Goal: Task Accomplishment & Management: Manage account settings

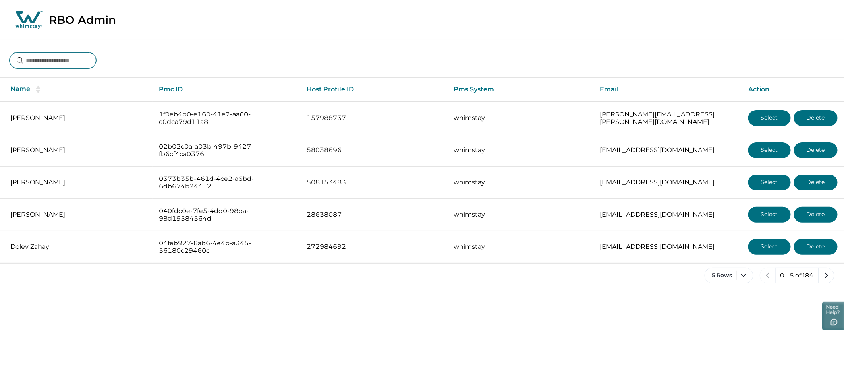
click at [68, 58] on input at bounding box center [53, 60] width 87 height 16
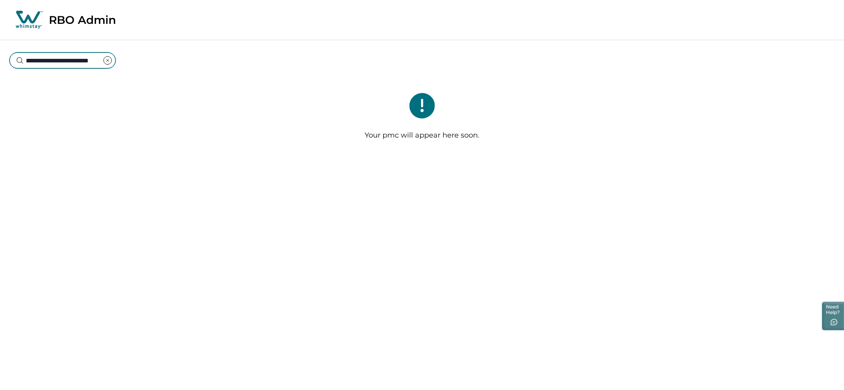
type input "**********"
click at [199, 60] on div "**********" at bounding box center [422, 54] width 844 height 29
click at [60, 59] on input "**********" at bounding box center [63, 60] width 106 height 16
click at [67, 65] on input "**********" at bounding box center [63, 60] width 106 height 16
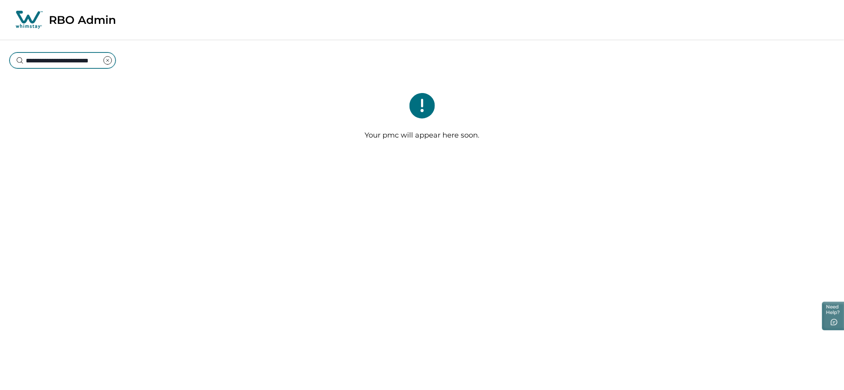
click at [88, 60] on input "**********" at bounding box center [63, 60] width 106 height 16
click at [169, 67] on div "**********" at bounding box center [422, 54] width 844 height 29
click at [28, 59] on input "**********" at bounding box center [63, 60] width 106 height 16
drag, startPoint x: 72, startPoint y: 66, endPoint x: 75, endPoint y: 63, distance: 4.8
click at [72, 66] on input "**********" at bounding box center [63, 60] width 106 height 16
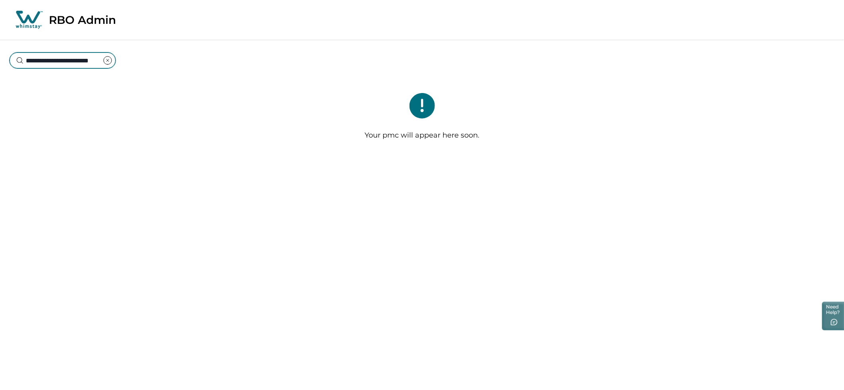
click at [76, 61] on input "**********" at bounding box center [63, 60] width 106 height 16
click at [108, 60] on icon "clear input" at bounding box center [107, 60] width 2 height 2
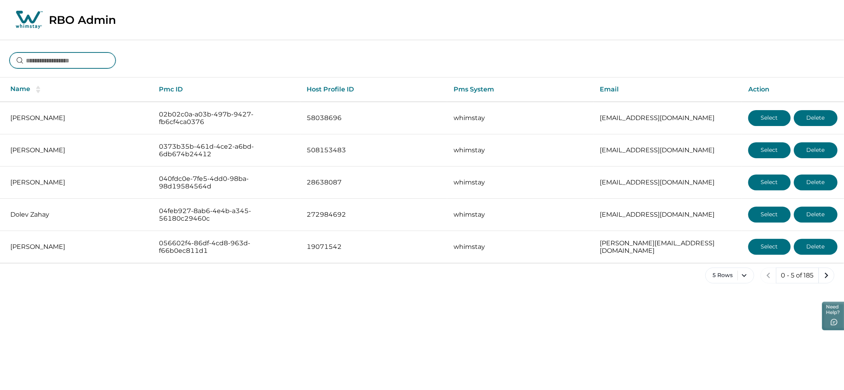
click at [51, 60] on input at bounding box center [63, 60] width 106 height 16
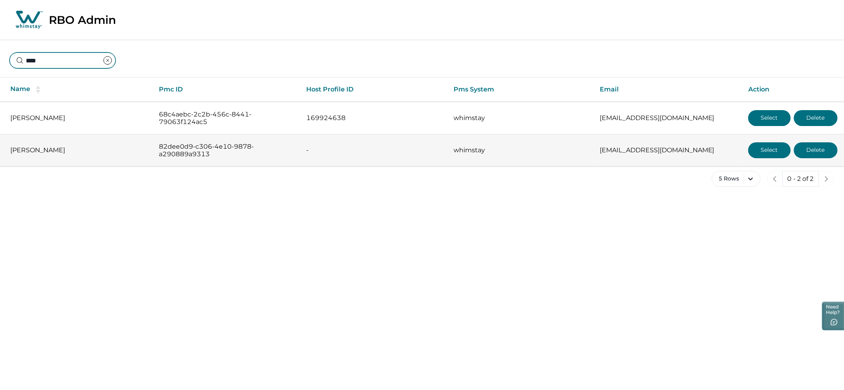
type input "****"
click at [760, 149] on button "Select" at bounding box center [769, 150] width 42 height 16
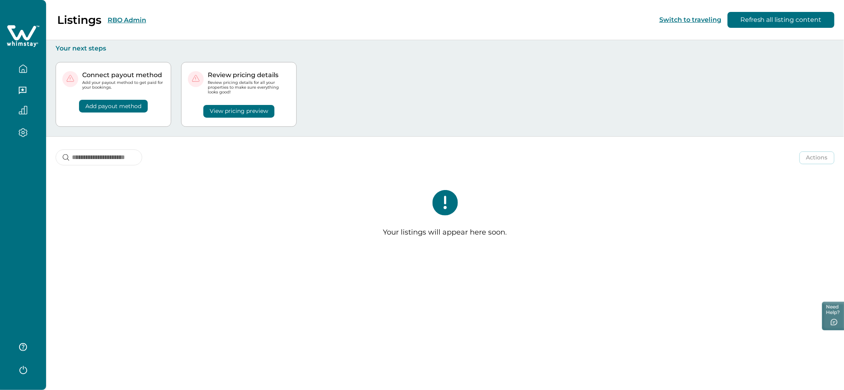
drag, startPoint x: 18, startPoint y: 60, endPoint x: 26, endPoint y: 64, distance: 8.4
click at [20, 61] on button "button" at bounding box center [22, 69] width 33 height 16
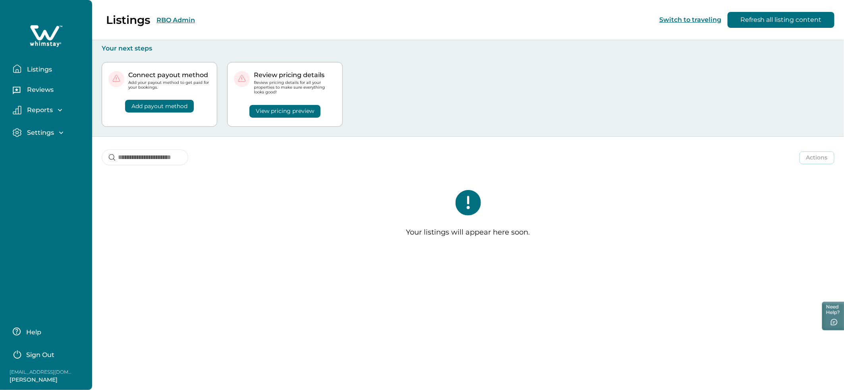
click at [40, 62] on button "Listings" at bounding box center [49, 69] width 73 height 16
click at [38, 92] on p "Reviews" at bounding box center [39, 90] width 29 height 8
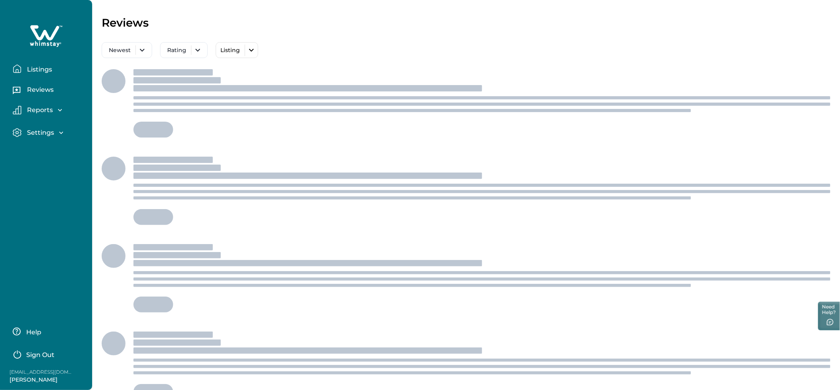
click at [33, 109] on p "Reports" at bounding box center [39, 110] width 28 height 8
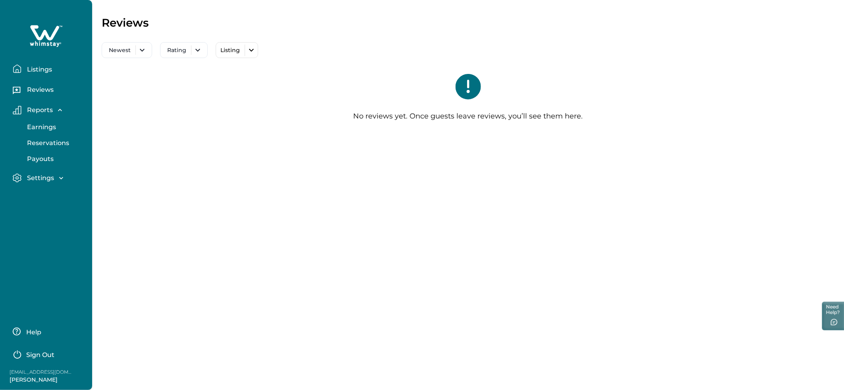
click at [38, 68] on p "Listings" at bounding box center [38, 70] width 27 height 8
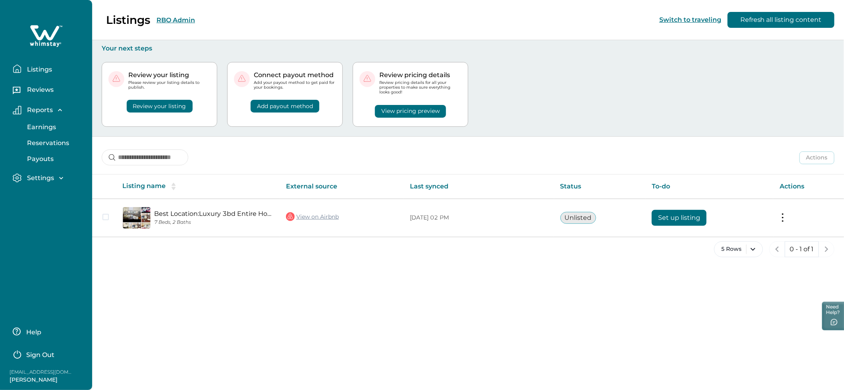
click at [268, 314] on div "Listings RBO Admin Switch to traveling Refresh all listing content Your next st…" at bounding box center [468, 195] width 752 height 390
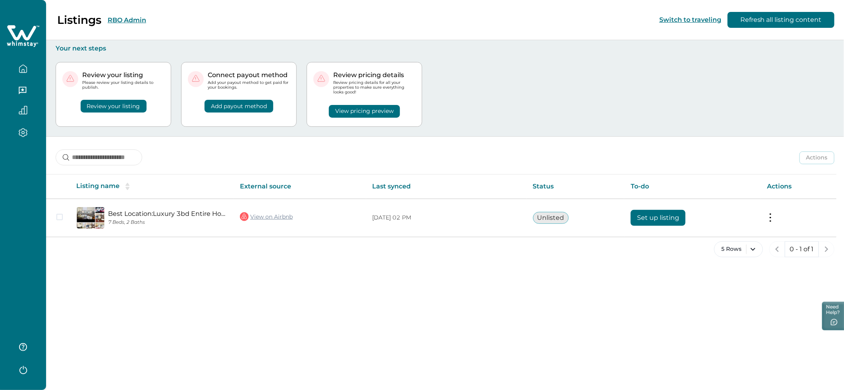
drag, startPoint x: 23, startPoint y: 58, endPoint x: 23, endPoint y: 66, distance: 8.0
click at [23, 59] on div at bounding box center [22, 65] width 33 height 22
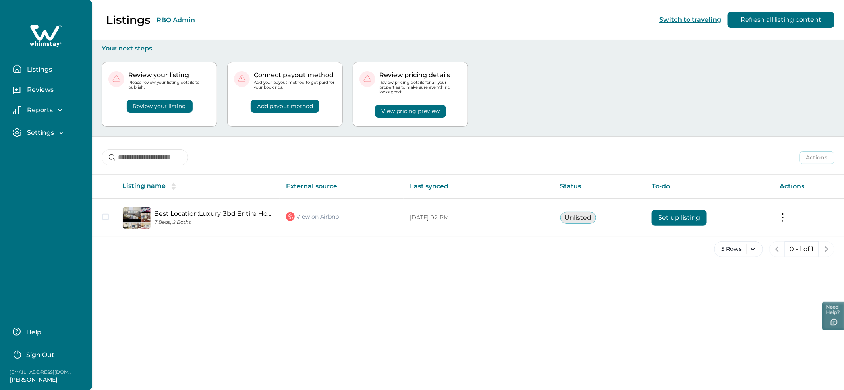
click at [23, 66] on button "Listings" at bounding box center [49, 69] width 73 height 16
click at [34, 68] on p "Listings" at bounding box center [38, 70] width 27 height 8
click at [32, 91] on p "Reviews" at bounding box center [39, 90] width 29 height 8
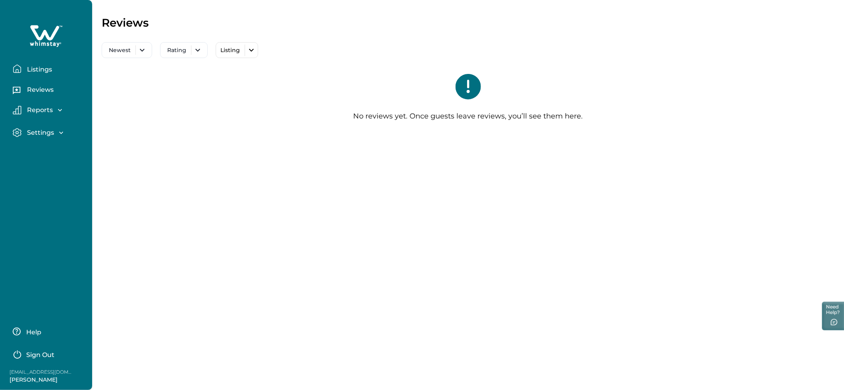
click at [34, 66] on p "Listings" at bounding box center [38, 70] width 27 height 8
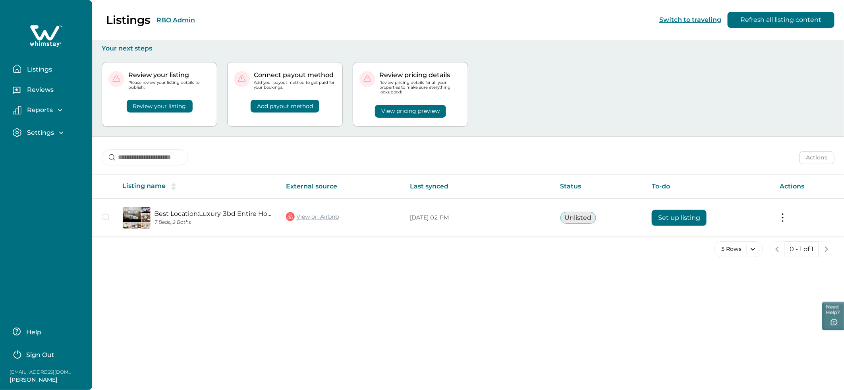
drag, startPoint x: 260, startPoint y: 332, endPoint x: 250, endPoint y: 326, distance: 11.4
click at [260, 332] on div "Listings RBO Admin Switch to traveling Refresh all listing content Your next st…" at bounding box center [468, 195] width 752 height 390
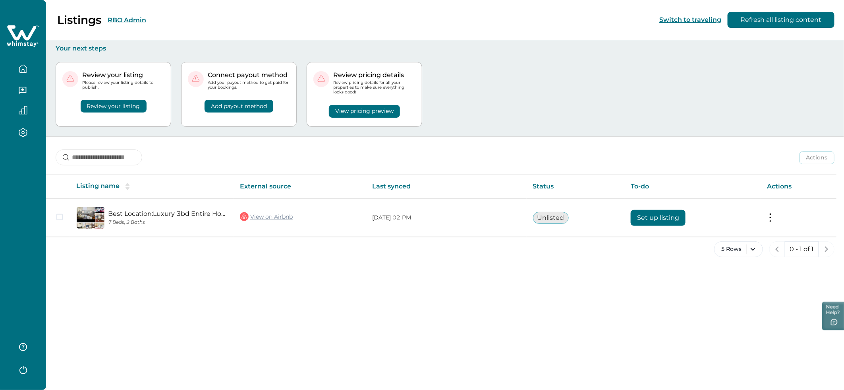
click at [213, 306] on div "Listings RBO Admin Switch to traveling Refresh all listing content Your next st…" at bounding box center [445, 195] width 798 height 390
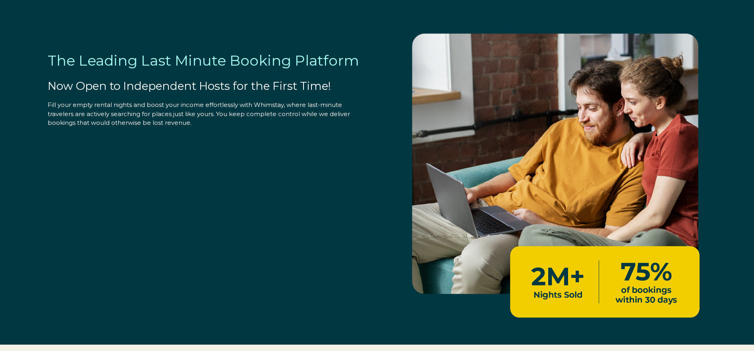
select select "US"
click at [35, 215] on div "The Leading Last Minute Booking Platform Now Open to Independent Hosts for the …" at bounding box center [377, 176] width 690 height 321
click at [288, 170] on div "The Leading Last Minute Booking Platform Now Open to Independent Hosts for the …" at bounding box center [377, 176] width 690 height 321
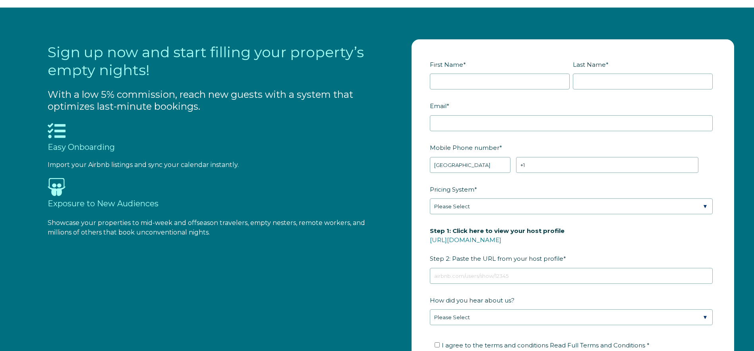
scroll to position [1044, 0]
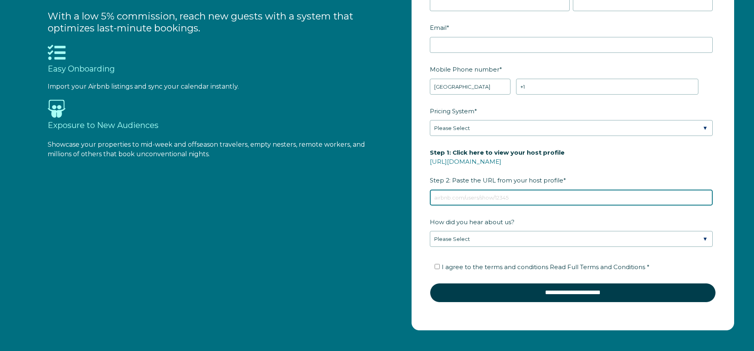
click at [477, 197] on input "Step 1: Click here to view your host profile https://www.airbnb.com/users/show/…" at bounding box center [571, 197] width 283 height 16
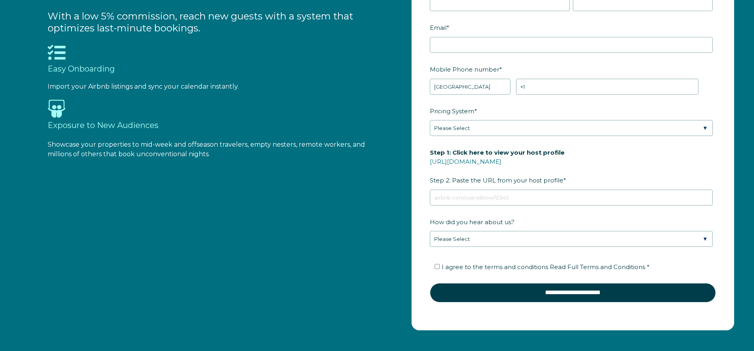
click at [318, 185] on div "Sign up now and start filling your property’s empty nights! With a low 5% commi…" at bounding box center [395, 145] width 694 height 369
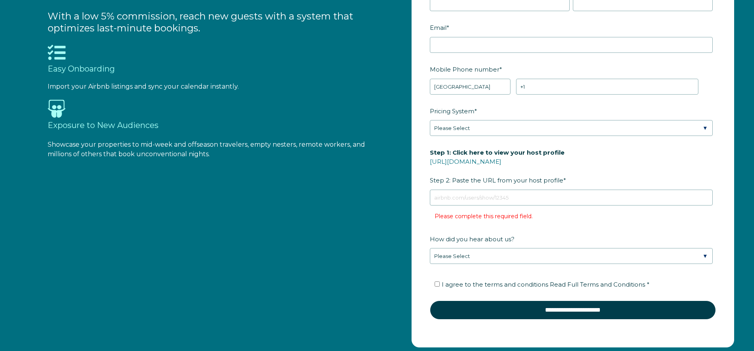
click at [355, 187] on div "Sign up now and start filling your property’s empty nights! With a low 5% commi…" at bounding box center [395, 154] width 694 height 386
click at [501, 161] on link "https://www.airbnb.com/users/show/" at bounding box center [465, 162] width 71 height 8
click at [478, 162] on link "https://www.airbnb.com/users/show/" at bounding box center [465, 162] width 71 height 8
drag, startPoint x: 282, startPoint y: 120, endPoint x: 286, endPoint y: 120, distance: 4.4
click at [283, 120] on h3 "Exposure to New Audiences" at bounding box center [209, 125] width 323 height 10
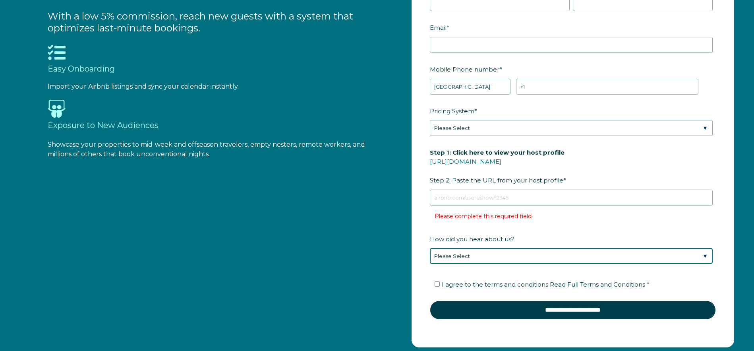
click at [441, 258] on select "Please Select Found Whimstay through a Google search Direct outreach from a Whi…" at bounding box center [571, 256] width 283 height 16
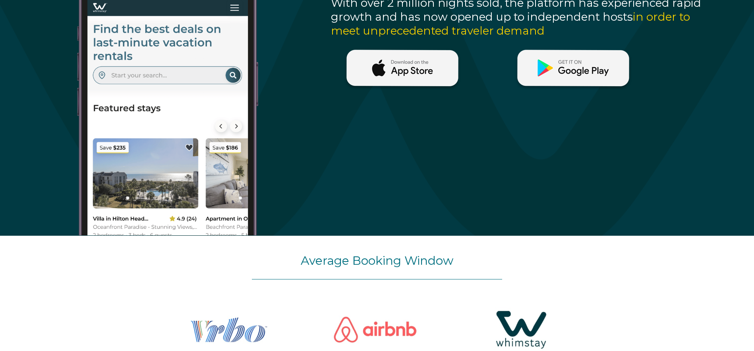
scroll to position [660, 0]
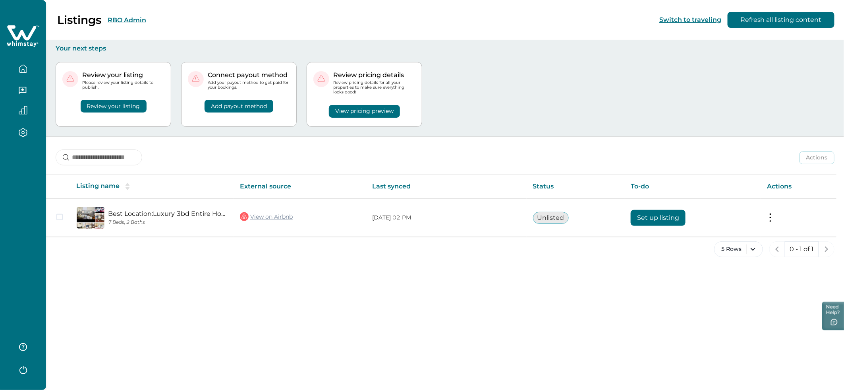
click at [287, 266] on div "5 Rows 0 - 1 of 1" at bounding box center [445, 255] width 798 height 29
click at [33, 66] on button "button" at bounding box center [22, 69] width 33 height 16
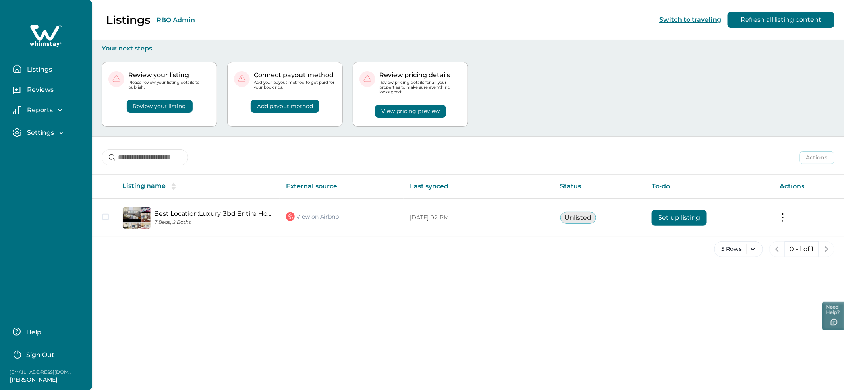
click at [34, 108] on p "Reports" at bounding box center [39, 110] width 28 height 8
click at [32, 176] on p "Settings" at bounding box center [39, 178] width 29 height 8
click at [39, 192] on p "Profile details" at bounding box center [48, 195] width 46 height 8
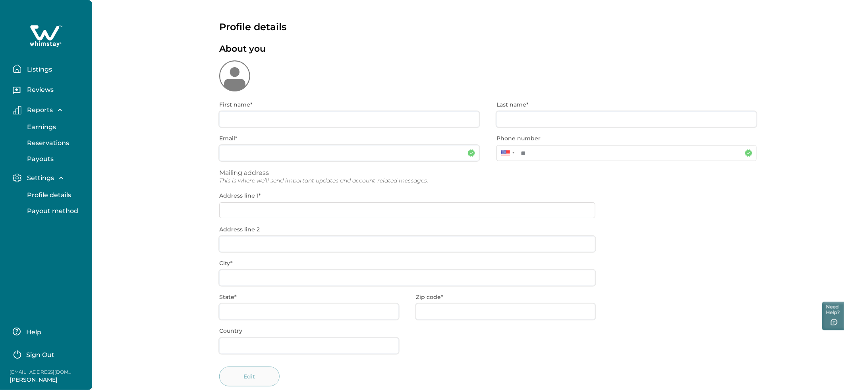
type input "*******"
type input "*****"
type input "**********"
type input "***"
type input "**"
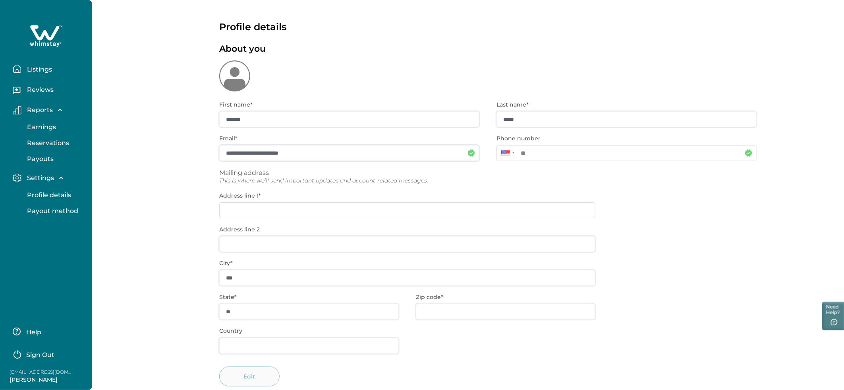
type input "**********"
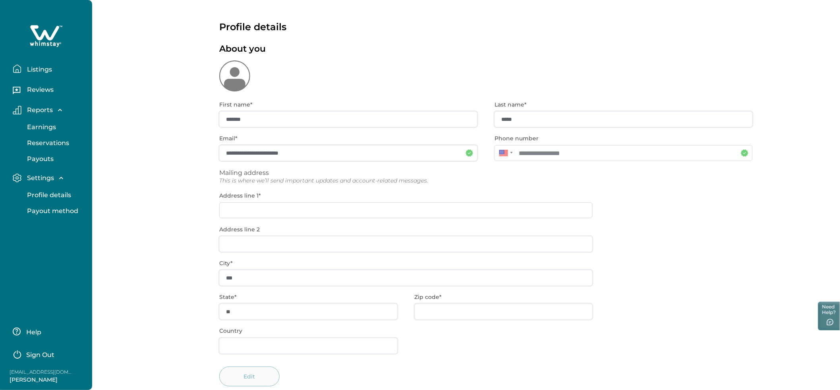
click at [31, 66] on p "Listings" at bounding box center [38, 70] width 27 height 8
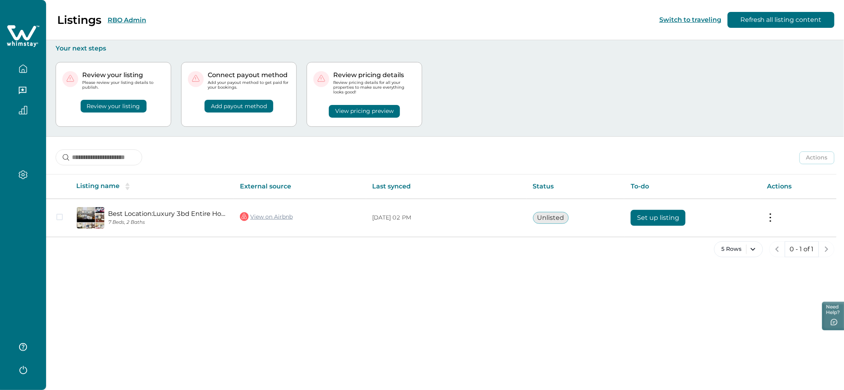
click at [160, 279] on div "Listings RBO Admin Switch to traveling Refresh all listing content Your next st…" at bounding box center [445, 195] width 798 height 390
click at [159, 276] on div "Listings RBO Admin Switch to traveling Refresh all listing content Your next st…" at bounding box center [445, 195] width 798 height 390
click at [233, 282] on div "Listings RBO Admin Switch to traveling Refresh all listing content Your next st…" at bounding box center [445, 195] width 798 height 390
click at [251, 305] on div "Listings RBO Admin Switch to traveling Refresh all listing content Your next st…" at bounding box center [445, 195] width 798 height 390
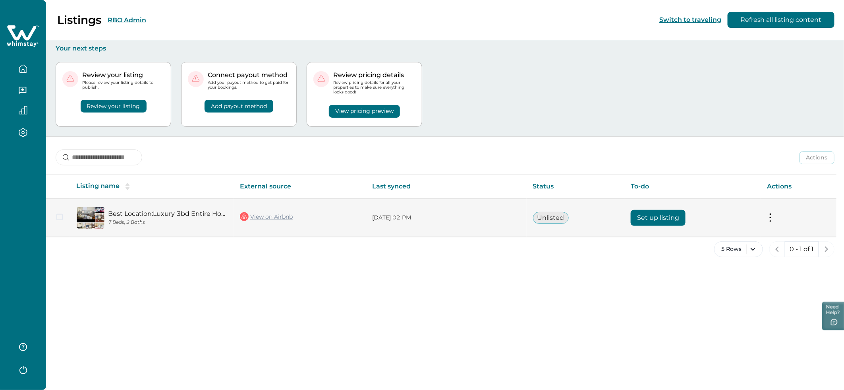
click at [770, 219] on button at bounding box center [770, 217] width 6 height 8
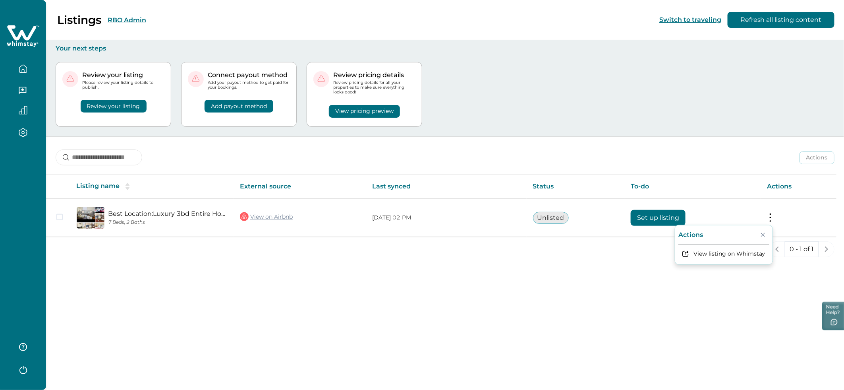
click at [442, 280] on div "Listings RBO Admin Switch to traveling Refresh all listing content Your next st…" at bounding box center [445, 195] width 798 height 390
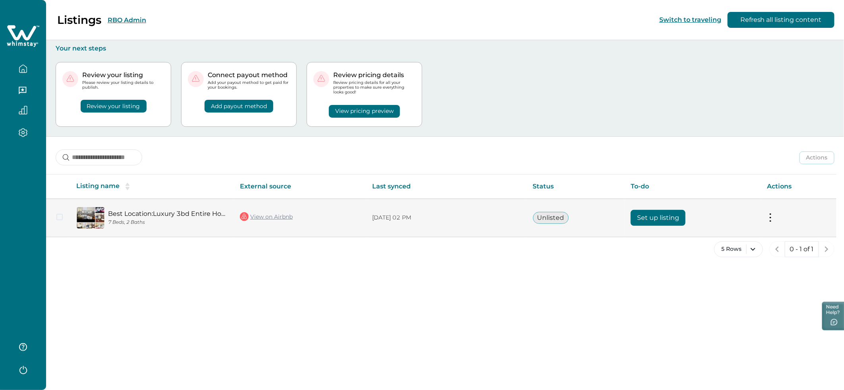
click at [135, 216] on link "Best Location:Luxury 3bd Entire Home Retreat [GEOGRAPHIC_DATA]" at bounding box center [167, 214] width 119 height 8
click at [263, 214] on link "View on Airbnb" at bounding box center [266, 216] width 53 height 10
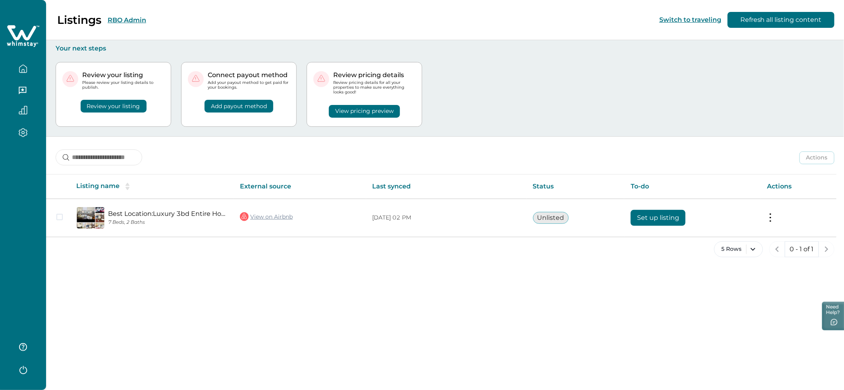
click at [29, 70] on button "button" at bounding box center [22, 69] width 33 height 16
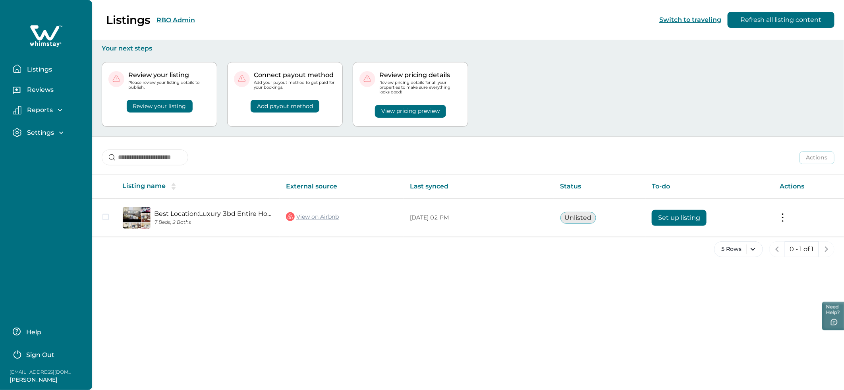
click at [38, 72] on p "Listings" at bounding box center [38, 70] width 27 height 8
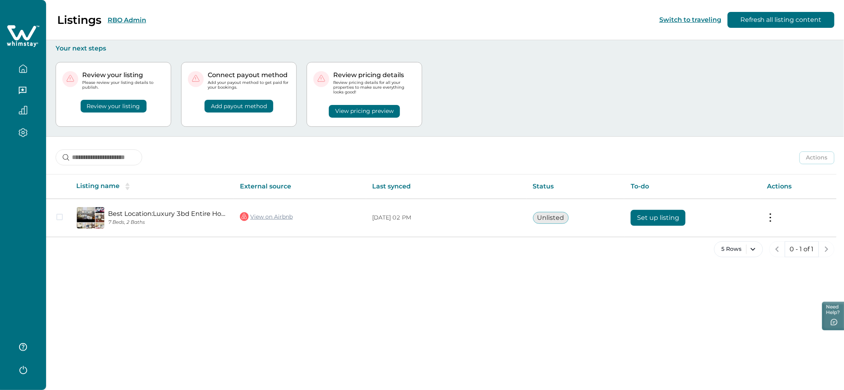
drag, startPoint x: 259, startPoint y: 273, endPoint x: 254, endPoint y: 274, distance: 4.9
click at [259, 273] on div "Listings RBO Admin Switch to traveling Refresh all listing content Your next st…" at bounding box center [445, 195] width 798 height 390
drag, startPoint x: 740, startPoint y: 46, endPoint x: 754, endPoint y: 16, distance: 33.8
click at [741, 46] on p "Your next steps" at bounding box center [445, 48] width 779 height 8
click at [547, 118] on div "Review your listing Please review your listing details to publish. Review your …" at bounding box center [445, 94] width 779 height 84
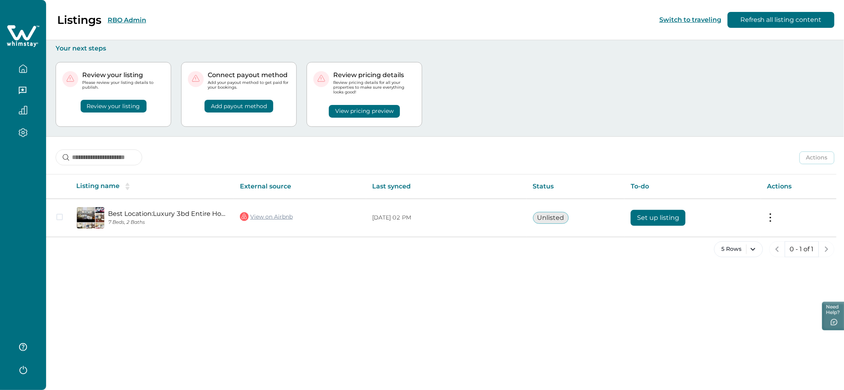
click at [29, 132] on button "button" at bounding box center [22, 132] width 33 height 9
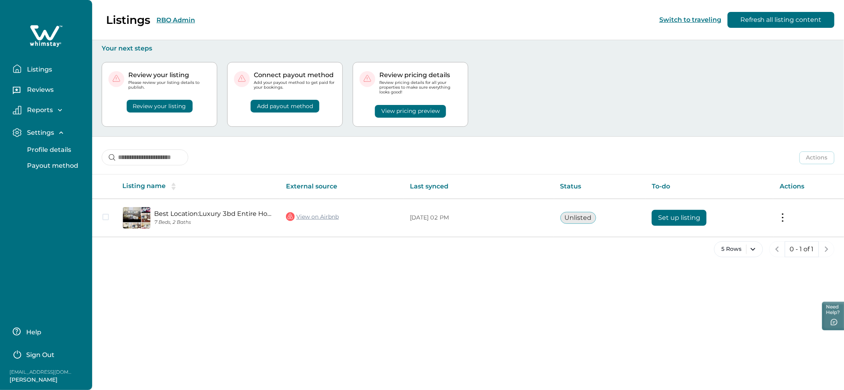
click at [43, 106] on p "Reports" at bounding box center [39, 110] width 28 height 8
drag, startPoint x: 43, startPoint y: 97, endPoint x: 43, endPoint y: 90, distance: 6.4
click at [43, 96] on button "Reviews" at bounding box center [49, 91] width 73 height 16
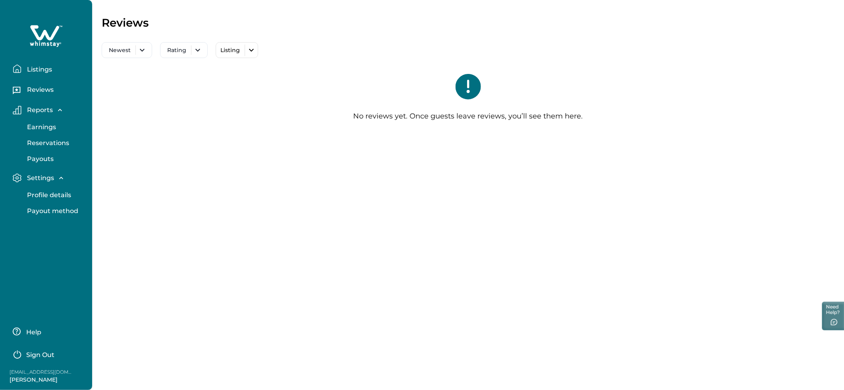
click at [38, 71] on p "Listings" at bounding box center [38, 70] width 27 height 8
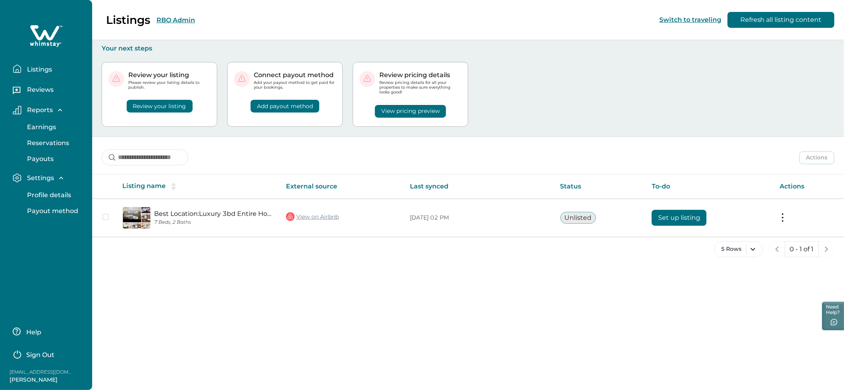
click at [254, 284] on div "Listings RBO Admin Switch to traveling Refresh all listing content Your next st…" at bounding box center [468, 195] width 752 height 390
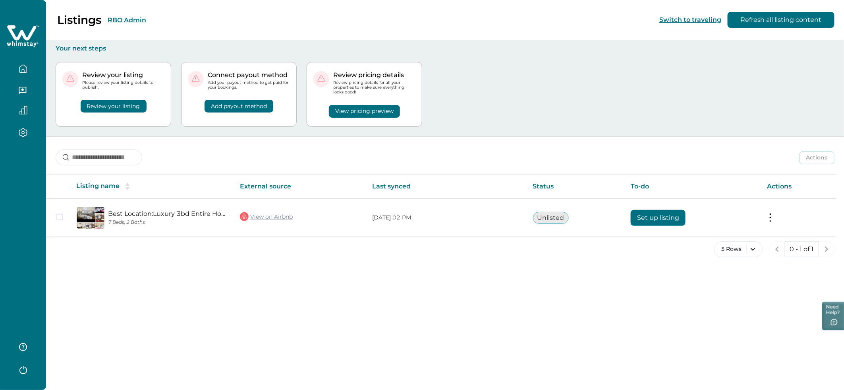
click at [220, 286] on div "Listings RBO Admin Switch to traveling Refresh all listing content Your next st…" at bounding box center [445, 195] width 798 height 390
drag, startPoint x: 191, startPoint y: 285, endPoint x: 206, endPoint y: 286, distance: 14.7
click at [191, 285] on div "Listings RBO Admin Switch to traveling Refresh all listing content Your next st…" at bounding box center [445, 195] width 798 height 390
drag, startPoint x: 398, startPoint y: 257, endPoint x: 400, endPoint y: 268, distance: 11.2
click at [396, 257] on div "5 Rows 0 - 1 of 1" at bounding box center [445, 255] width 798 height 29
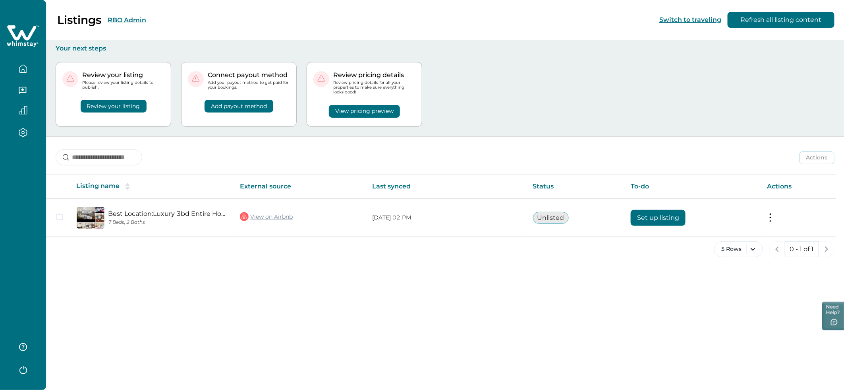
click at [347, 267] on div "5 Rows 0 - 1 of 1" at bounding box center [445, 255] width 798 height 29
click at [342, 256] on div "5 Rows 0 - 1 of 1" at bounding box center [445, 255] width 798 height 29
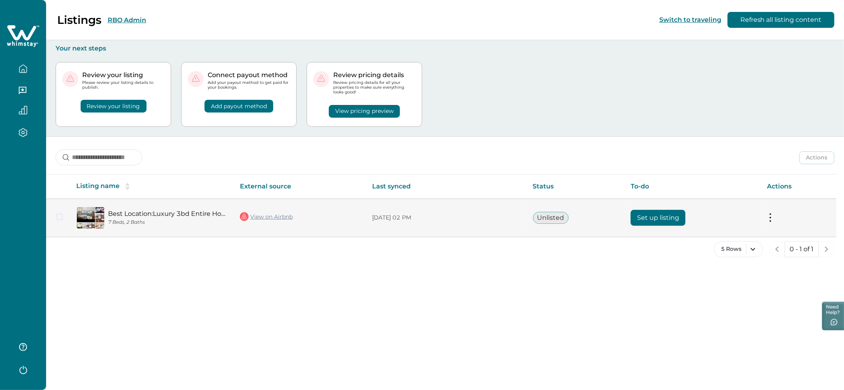
click at [774, 218] on td "Actions View listing on Whimstay" at bounding box center [798, 218] width 75 height 38
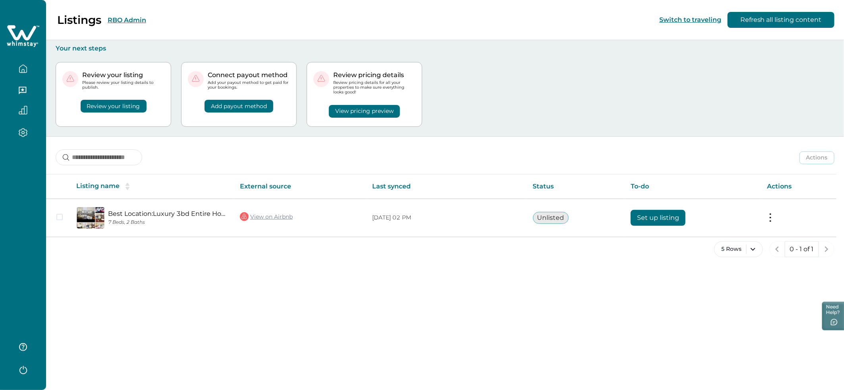
click at [517, 120] on div "Review your listing Please review your listing details to publish. Review your …" at bounding box center [445, 94] width 779 height 84
click at [759, 22] on button "Refresh all listing content" at bounding box center [781, 20] width 107 height 16
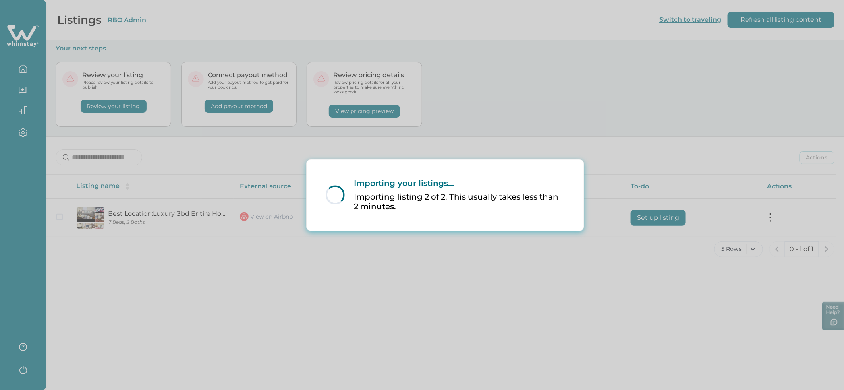
click at [555, 139] on div "Loading... Importing your listings... Importing listing 2 of 2. This usually ta…" at bounding box center [422, 195] width 844 height 390
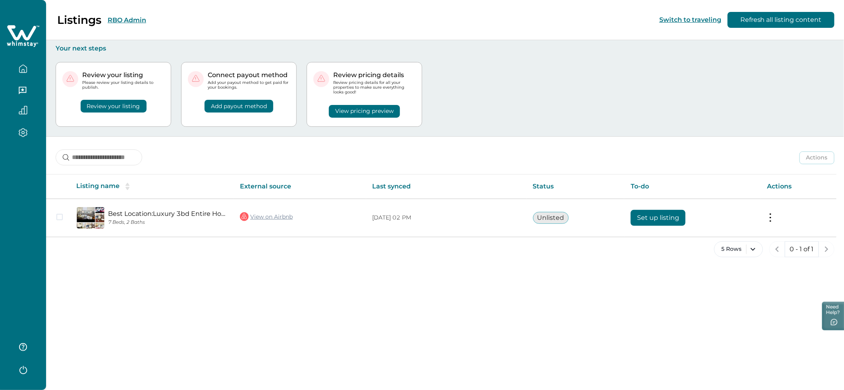
drag, startPoint x: 437, startPoint y: 143, endPoint x: 440, endPoint y: 147, distance: 4.8
click at [437, 144] on div "Actions Actions Publish listing Unlist listing" at bounding box center [445, 151] width 798 height 29
click at [465, 267] on div "5 Rows 0 - 1 of 1" at bounding box center [445, 255] width 798 height 29
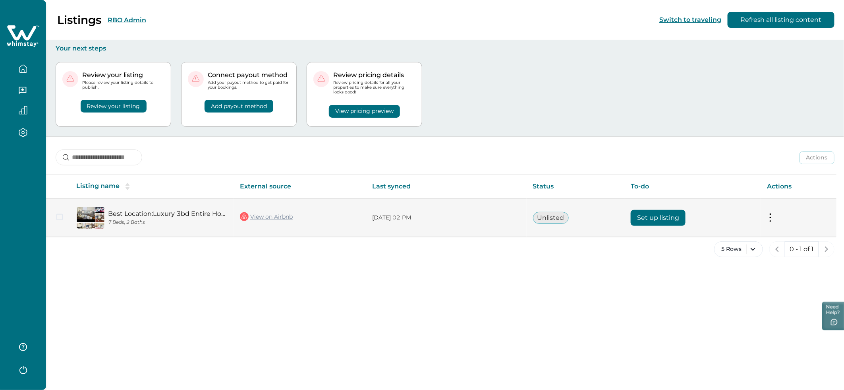
click at [768, 218] on button at bounding box center [770, 217] width 6 height 8
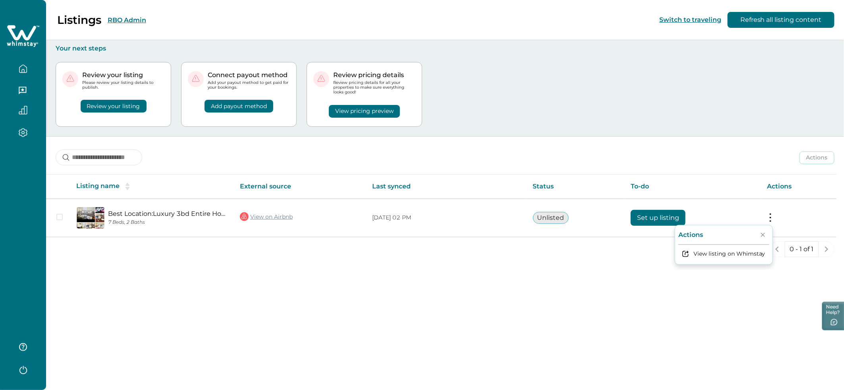
click at [609, 276] on div "Listings RBO Admin Switch to traveling Refresh all listing content Your next st…" at bounding box center [445, 195] width 798 height 390
click at [492, 134] on div "Review your listing Please review your listing details to publish. Review your …" at bounding box center [445, 94] width 779 height 84
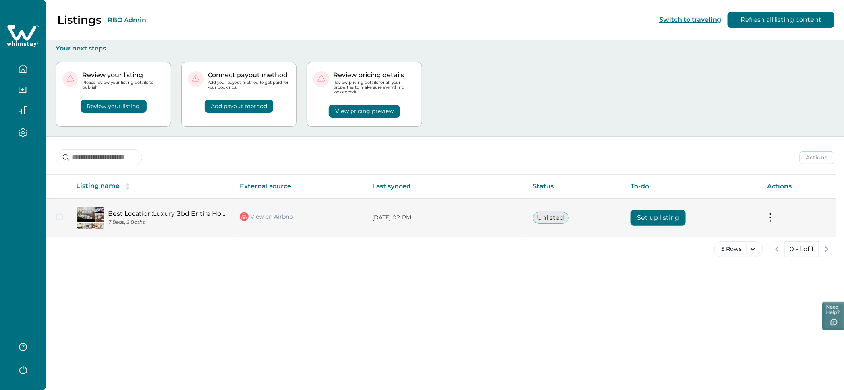
click at [776, 214] on td "Actions View listing on Whimstay" at bounding box center [798, 218] width 75 height 38
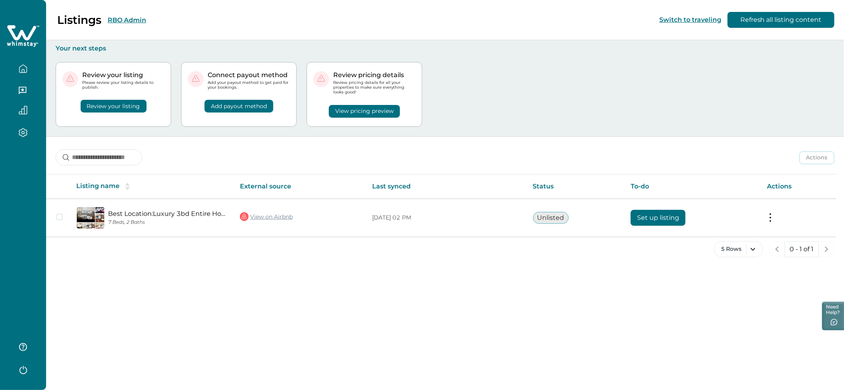
click at [19, 71] on icon "button" at bounding box center [22, 69] width 7 height 8
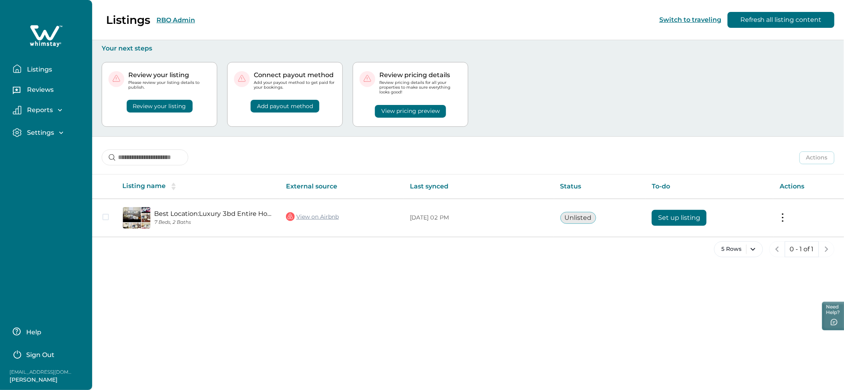
click at [35, 91] on p "Reviews" at bounding box center [39, 90] width 29 height 8
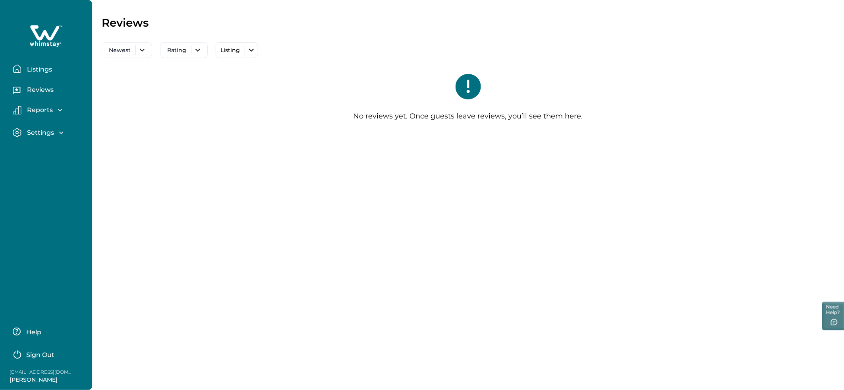
click at [35, 67] on p "Listings" at bounding box center [38, 70] width 27 height 8
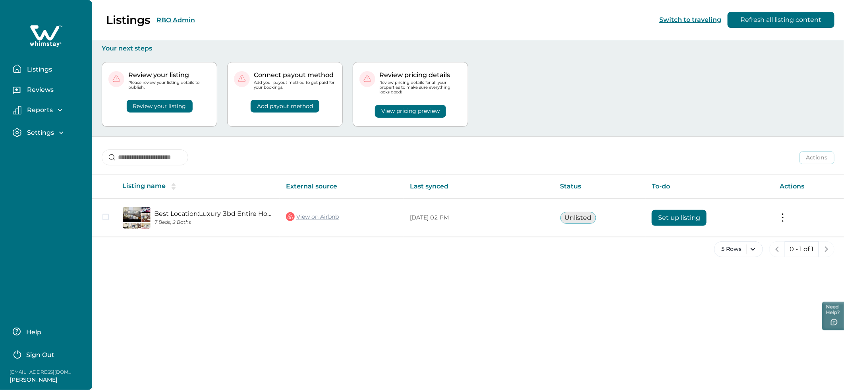
click at [238, 297] on div "Listings RBO Admin Switch to traveling Refresh all listing content Your next st…" at bounding box center [468, 195] width 752 height 390
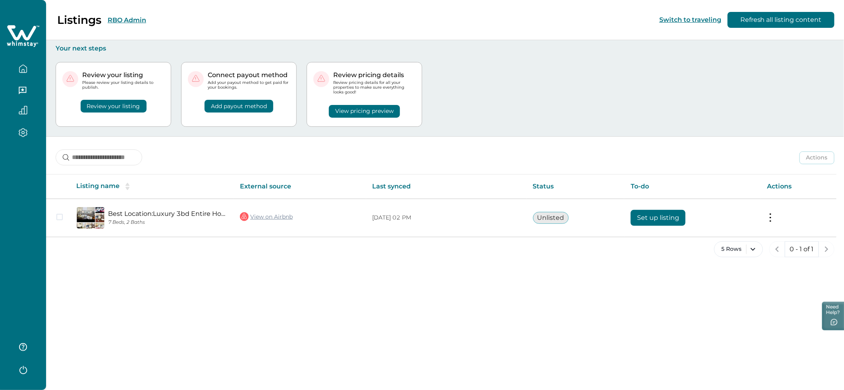
click at [133, 282] on div "Listings RBO Admin Switch to traveling Refresh all listing content Your next st…" at bounding box center [445, 195] width 798 height 390
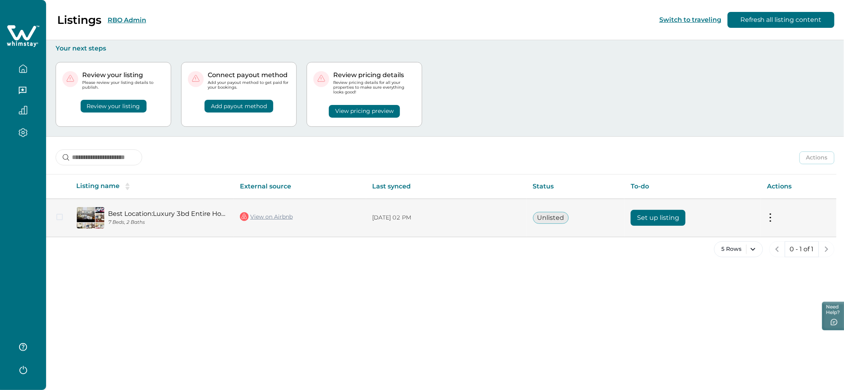
click at [767, 218] on button at bounding box center [770, 217] width 6 height 8
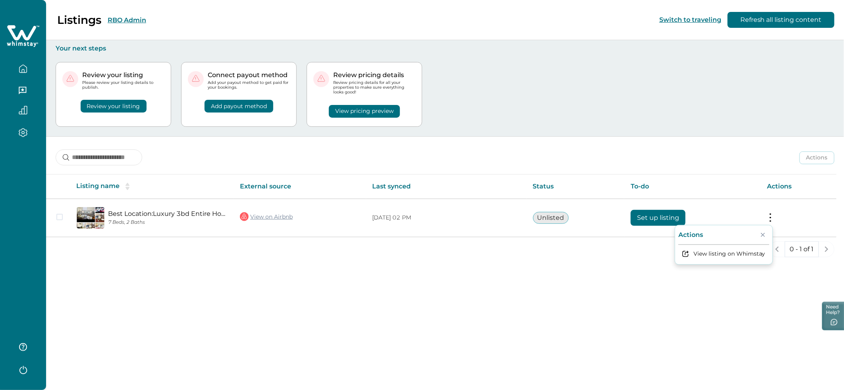
click at [589, 280] on div "Listings RBO Admin Switch to traveling Refresh all listing content Your next st…" at bounding box center [445, 195] width 798 height 390
click at [760, 21] on button "Refresh all listing content" at bounding box center [781, 20] width 107 height 16
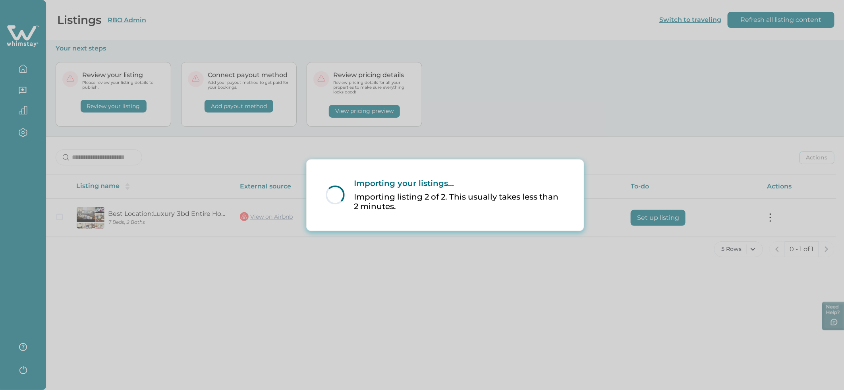
click at [495, 135] on div "Loading... Importing your listings... Importing listing 2 of 2. This usually ta…" at bounding box center [422, 195] width 844 height 390
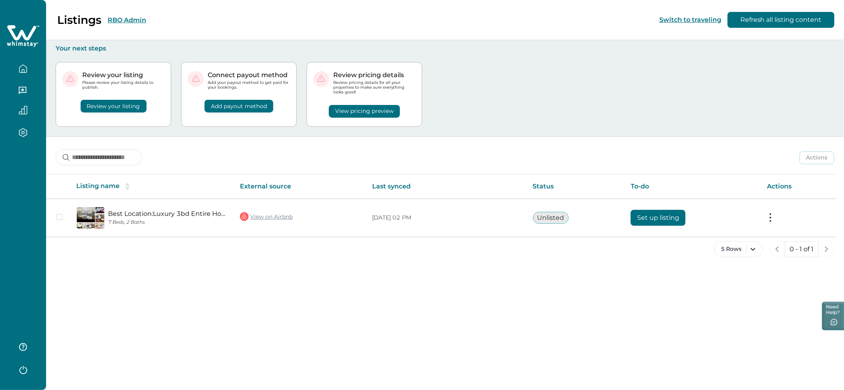
drag, startPoint x: 435, startPoint y: 153, endPoint x: 444, endPoint y: 131, distance: 23.5
click at [435, 153] on div "Actions Actions Publish listing Unlist listing" at bounding box center [445, 151] width 798 height 29
click at [422, 256] on div "5 Rows 0 - 1 of 1" at bounding box center [445, 255] width 798 height 29
click at [424, 244] on div "5 Rows 0 - 1 of 1" at bounding box center [445, 255] width 798 height 29
click at [500, 237] on div "Actions Actions Publish listing Unlist listing Listing name External source Las…" at bounding box center [445, 203] width 798 height 133
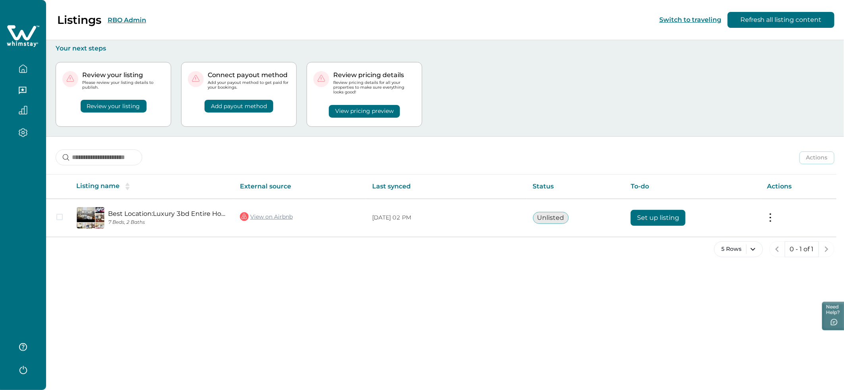
click at [473, 292] on div "Listings RBO Admin Switch to traveling Refresh all listing content Your next st…" at bounding box center [445, 195] width 798 height 390
click at [598, 117] on div "Review your listing Please review your listing details to publish. Review your …" at bounding box center [445, 94] width 779 height 84
click at [780, 14] on button "Refresh all listing content" at bounding box center [781, 20] width 107 height 16
